Goal: Task Accomplishment & Management: Manage account settings

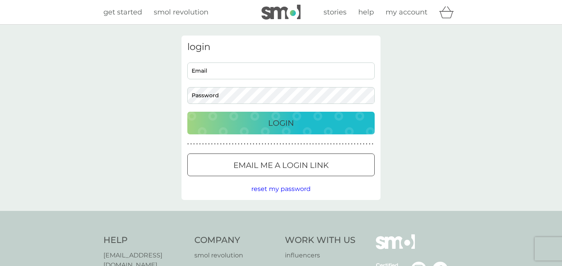
click at [224, 69] on input "Email" at bounding box center [280, 70] width 187 height 17
type input "katie.vinogradova@gmail.com"
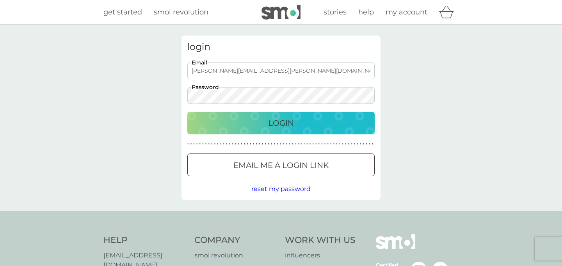
click at [252, 115] on button "Login" at bounding box center [280, 123] width 187 height 23
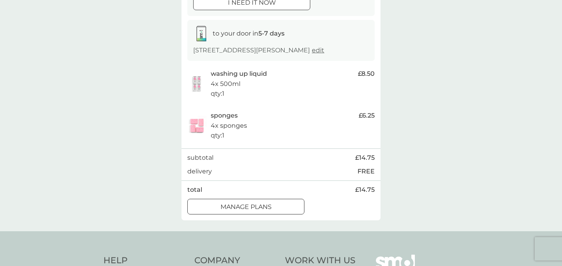
scroll to position [115, 0]
click at [256, 210] on div at bounding box center [246, 205] width 28 height 8
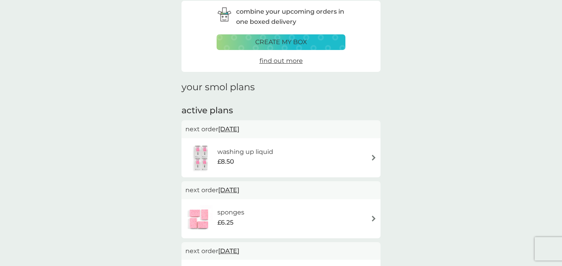
scroll to position [42, 0]
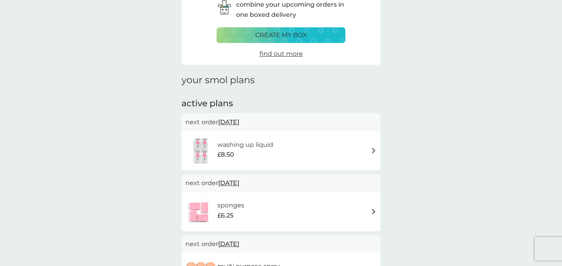
click at [239, 124] on span "[DATE]" at bounding box center [228, 121] width 21 height 15
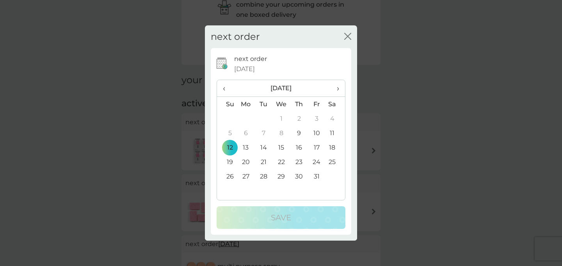
click at [338, 85] on span "›" at bounding box center [335, 88] width 8 height 16
click at [230, 176] on td "23" at bounding box center [227, 176] width 20 height 14
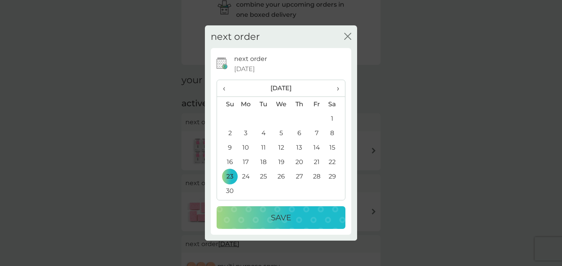
click at [268, 226] on button "Save" at bounding box center [281, 217] width 129 height 23
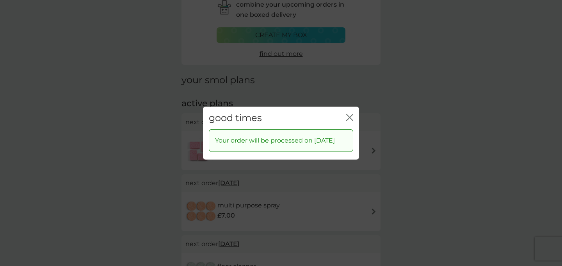
click at [347, 114] on icon "close" at bounding box center [349, 117] width 7 height 7
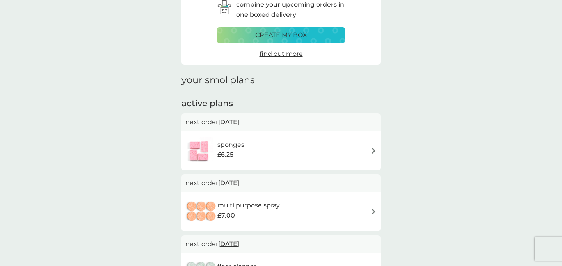
click at [239, 120] on span "[DATE]" at bounding box center [228, 121] width 21 height 15
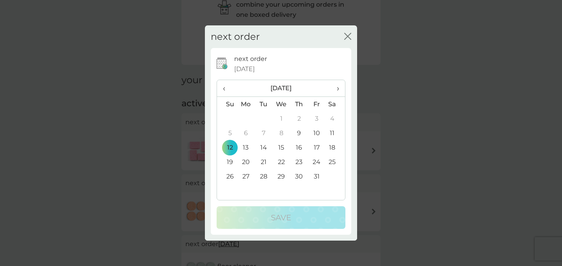
click at [226, 177] on td "26" at bounding box center [227, 176] width 20 height 14
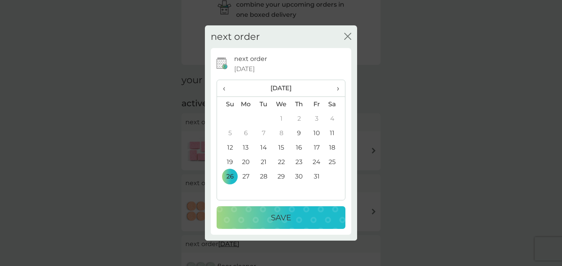
click at [337, 92] on span "›" at bounding box center [335, 88] width 8 height 16
click at [231, 176] on td "23" at bounding box center [227, 176] width 20 height 14
click at [309, 212] on div "Save" at bounding box center [280, 217] width 113 height 12
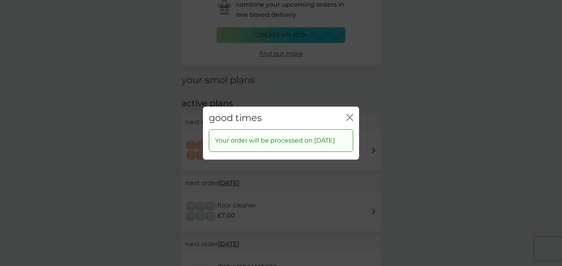
click at [352, 114] on icon "close" at bounding box center [349, 117] width 7 height 7
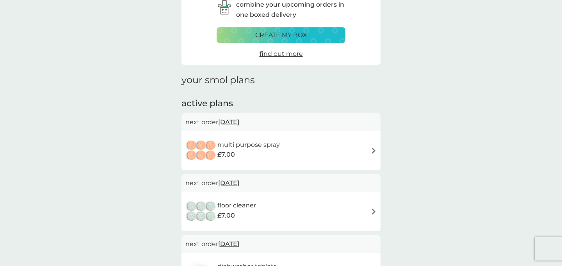
click at [239, 123] on span "[DATE]" at bounding box center [228, 121] width 21 height 15
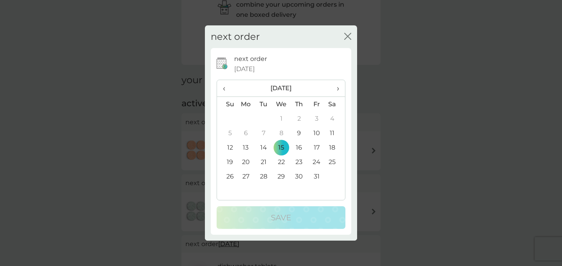
click at [229, 174] on td "26" at bounding box center [227, 176] width 20 height 14
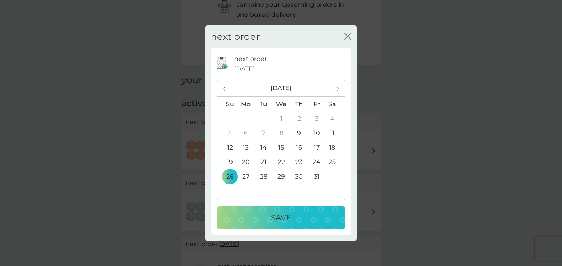
click at [331, 84] on th "›" at bounding box center [335, 88] width 20 height 17
click at [228, 178] on td "23" at bounding box center [227, 176] width 20 height 14
click at [253, 213] on div "Save" at bounding box center [280, 217] width 113 height 12
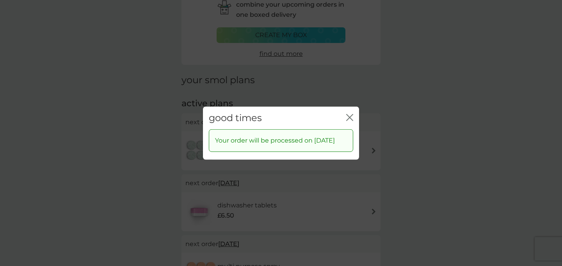
click at [348, 114] on icon "close" at bounding box center [349, 117] width 7 height 7
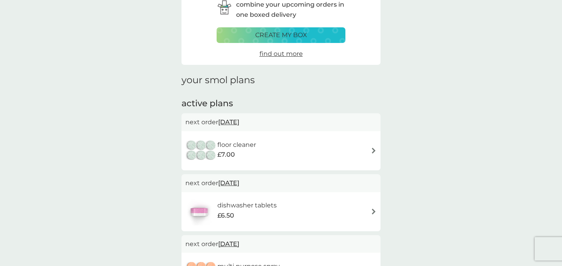
click at [237, 123] on span "[DATE]" at bounding box center [228, 121] width 21 height 15
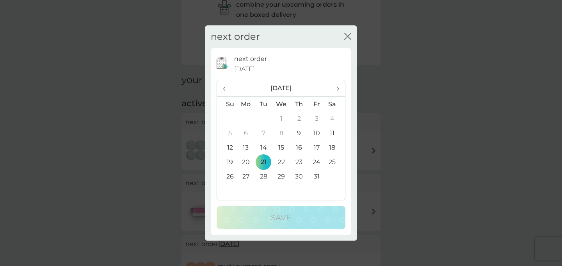
click at [341, 94] on th "›" at bounding box center [335, 88] width 20 height 17
click at [229, 171] on td "23" at bounding box center [227, 176] width 20 height 14
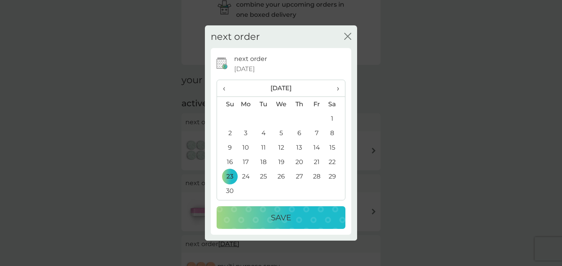
click at [256, 214] on div "Save" at bounding box center [280, 217] width 113 height 12
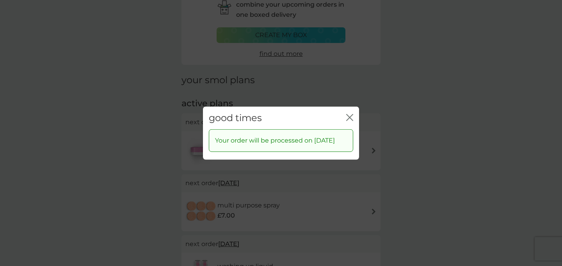
click at [345, 106] on div "good times close" at bounding box center [281, 117] width 156 height 23
click at [345, 110] on div "good times close" at bounding box center [281, 117] width 156 height 23
click at [347, 114] on icon "close" at bounding box center [349, 117] width 7 height 7
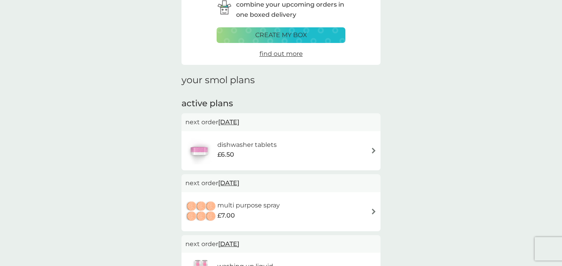
click at [239, 121] on span "[DATE]" at bounding box center [228, 121] width 21 height 15
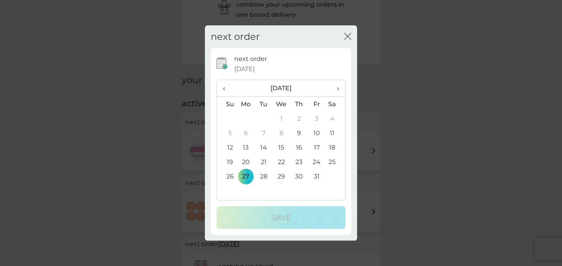
click at [327, 88] on th "›" at bounding box center [335, 88] width 20 height 17
click at [234, 171] on td "23" at bounding box center [227, 176] width 20 height 14
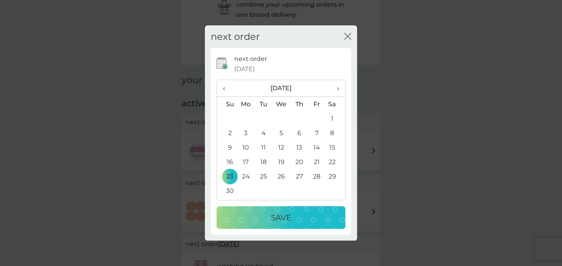
click at [263, 222] on div "Save" at bounding box center [280, 217] width 113 height 12
